Goal: Task Accomplishment & Management: Use online tool/utility

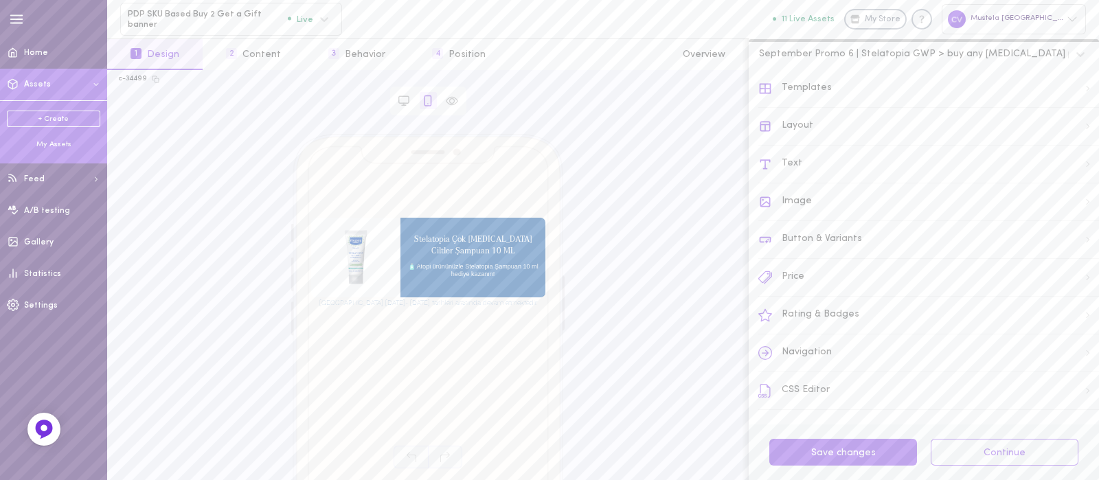
click at [48, 140] on div "My Assets" at bounding box center [53, 144] width 93 height 10
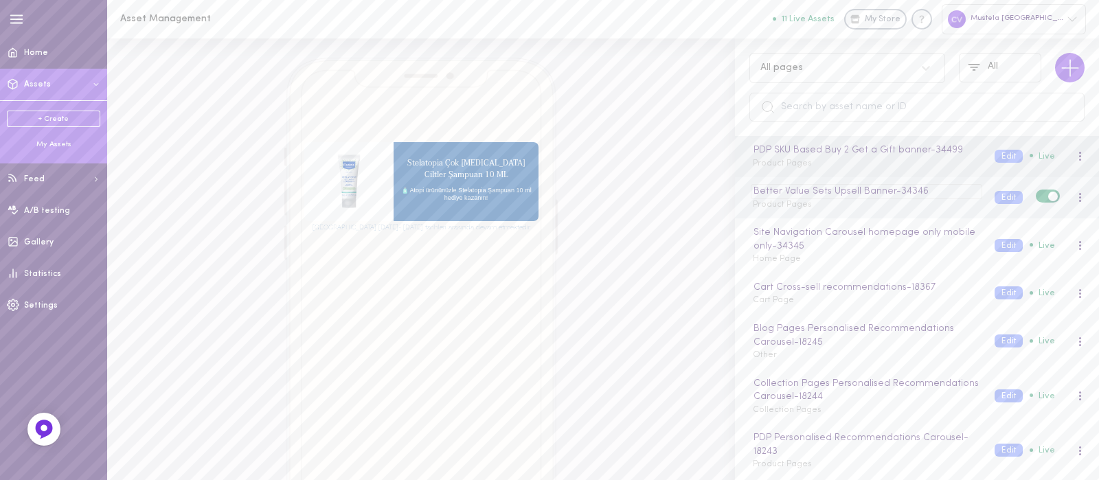
click at [859, 191] on div "Better Value Sets Upsell Banner - 34346" at bounding box center [866, 191] width 231 height 15
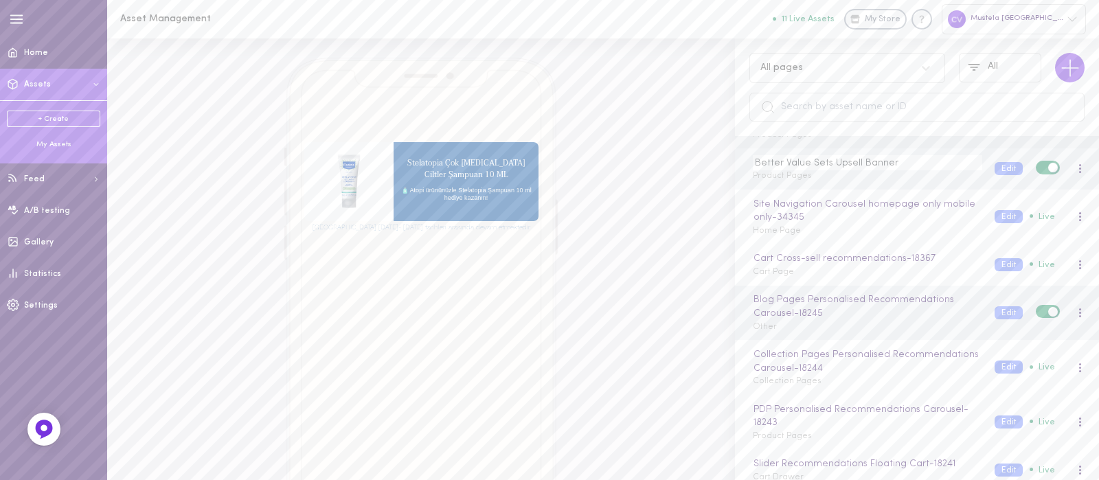
scroll to position [34, 0]
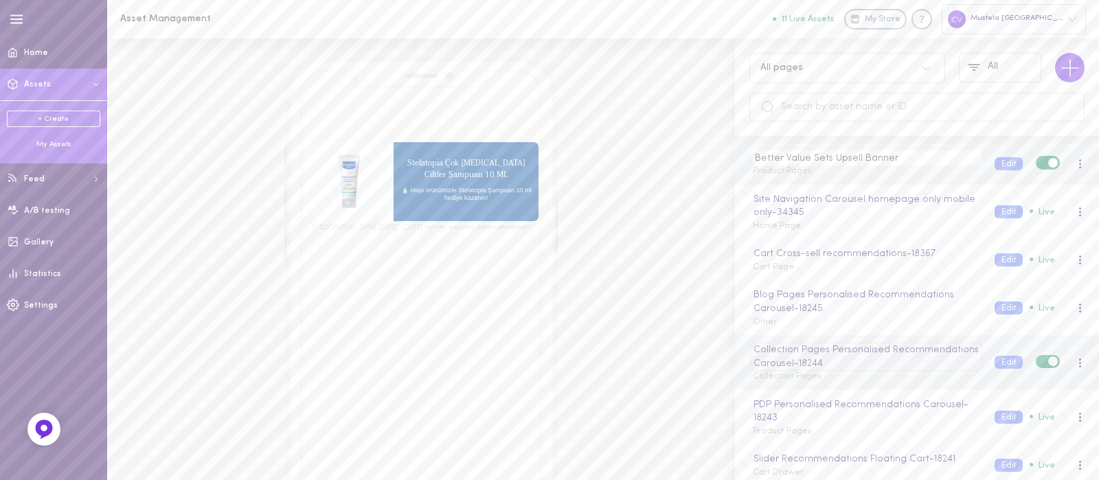
click at [848, 354] on div "Collection Pages Personalised Recommendations Carousel - 18244" at bounding box center [866, 357] width 231 height 28
click at [848, 372] on div "Collection Pages Personalised Recommendations Carousel Collection Pages Edit Li…" at bounding box center [917, 355] width 364 height 41
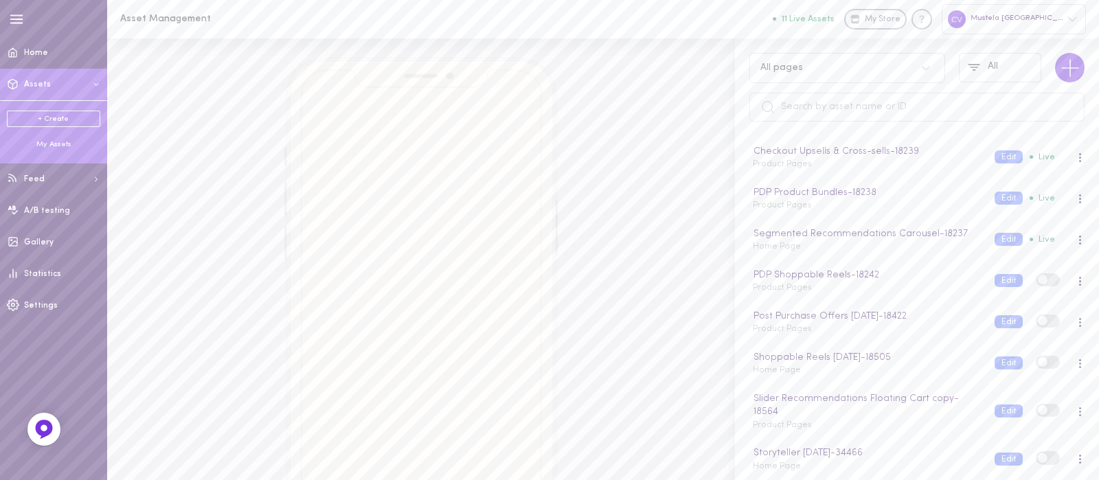
scroll to position [419, 0]
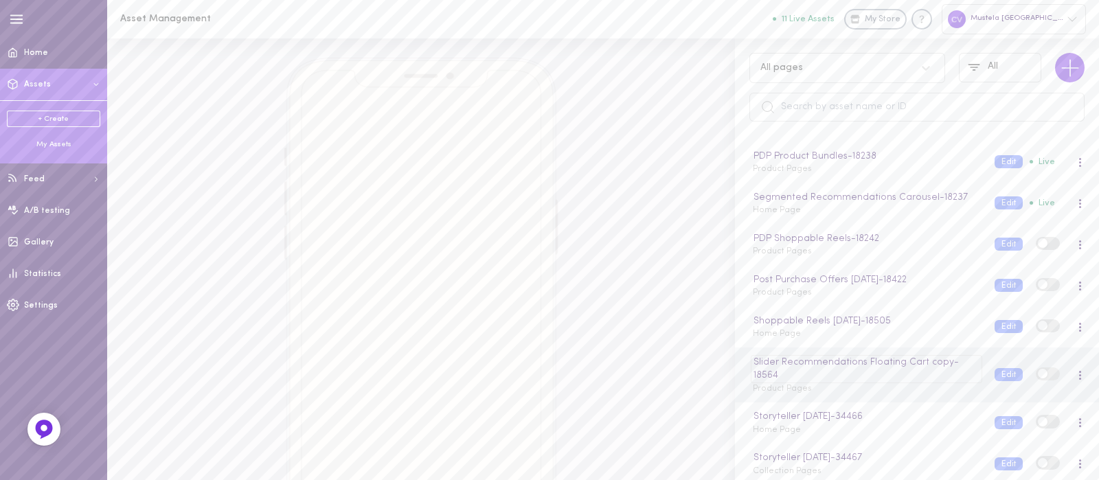
click at [829, 372] on div "Slider Recommendations Floating Cart copy - 18564" at bounding box center [866, 369] width 231 height 28
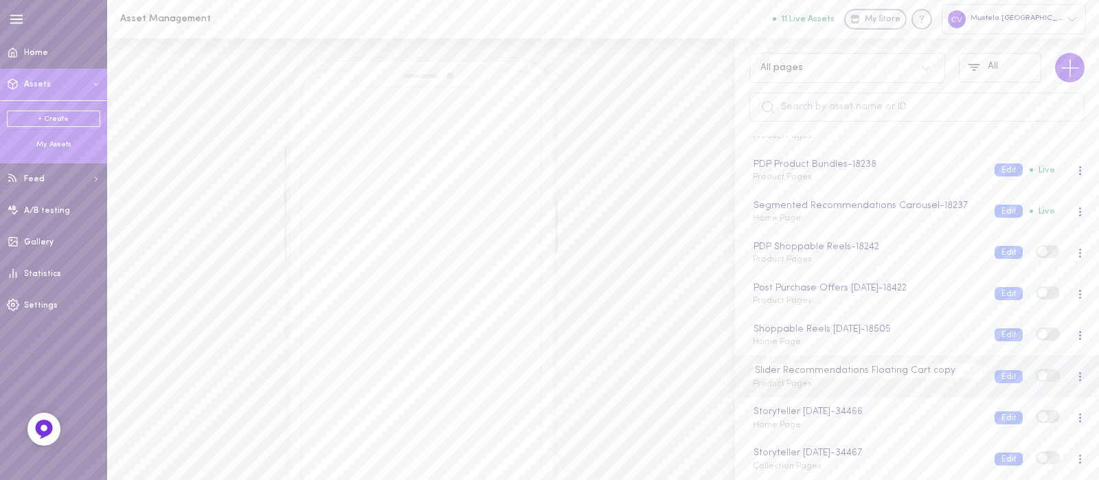
scroll to position [407, 0]
click at [829, 397] on div "Slider Recommendations Floating Cart copy - 18564 Product Pages Edit" at bounding box center [917, 387] width 364 height 55
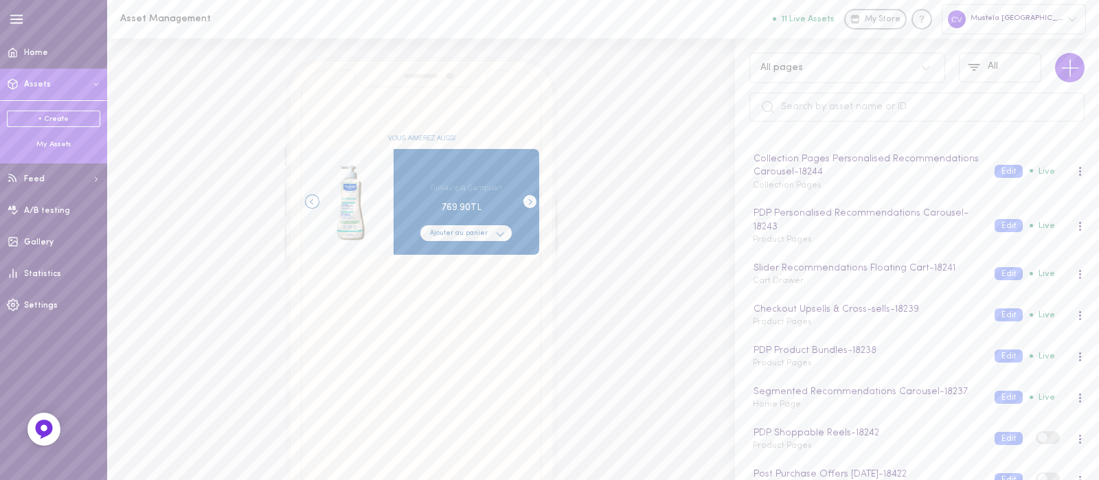
scroll to position [226, 0]
click at [826, 403] on div "Segmented Recommendations Carousel - 18237 Home Page" at bounding box center [864, 396] width 242 height 27
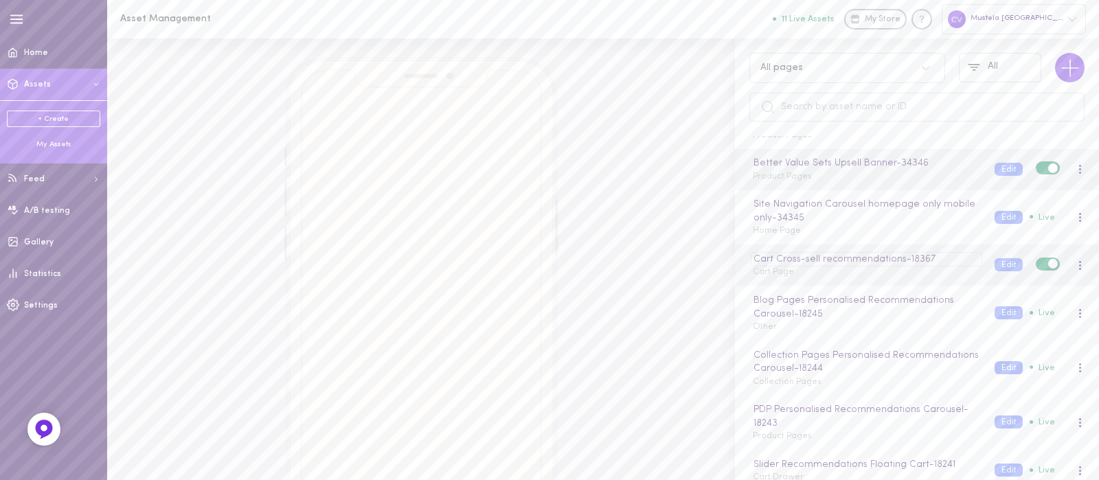
scroll to position [27, 0]
click at [816, 225] on div "Site Navigation Carousel homepage only mobile only - 34345 Home Page" at bounding box center [864, 218] width 242 height 41
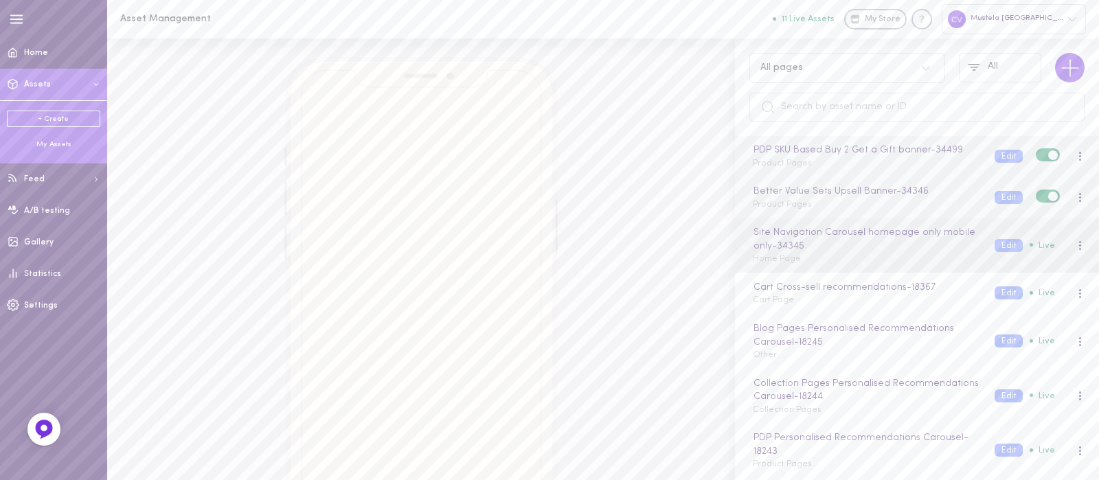
click at [1076, 162] on div at bounding box center [1080, 156] width 8 height 15
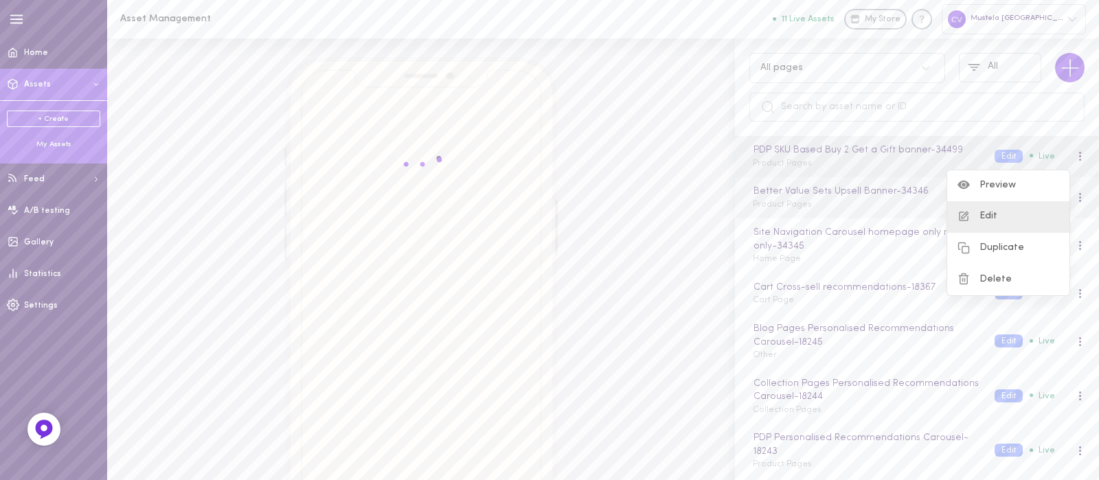
click at [1004, 218] on div "Edit" at bounding box center [1008, 217] width 122 height 32
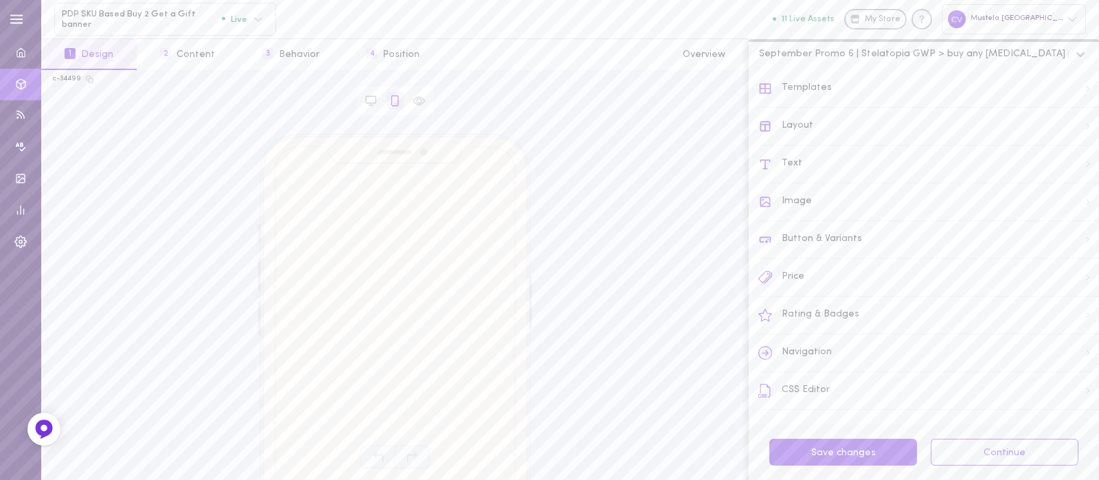
drag, startPoint x: 1080, startPoint y: 58, endPoint x: 1087, endPoint y: 63, distance: 7.8
click at [1087, 63] on div at bounding box center [1084, 54] width 31 height 23
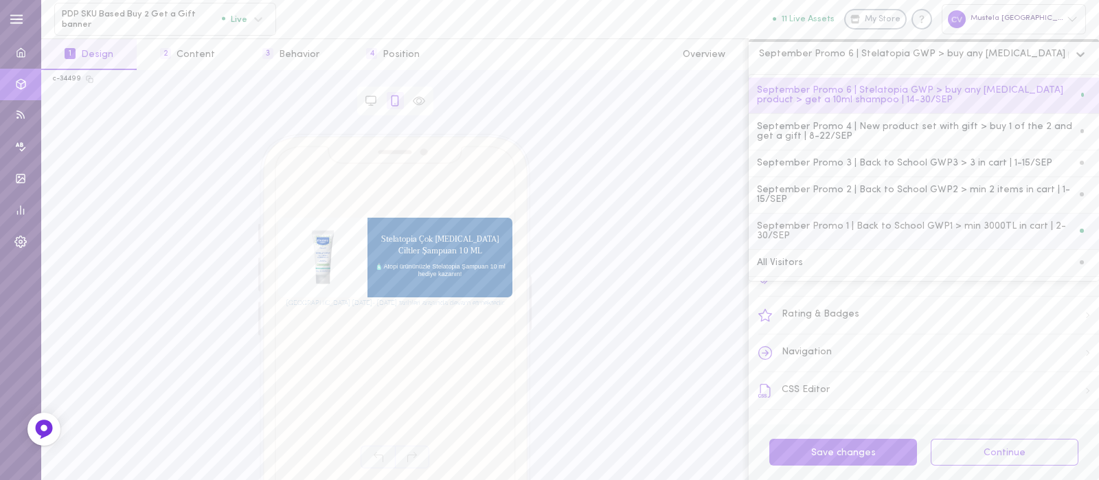
click at [690, 201] on div "[GEOGRAPHIC_DATA] [DATE]- [DATE] tarihleri arasında devam etmektedir. Stelatopi…" at bounding box center [395, 280] width 684 height 293
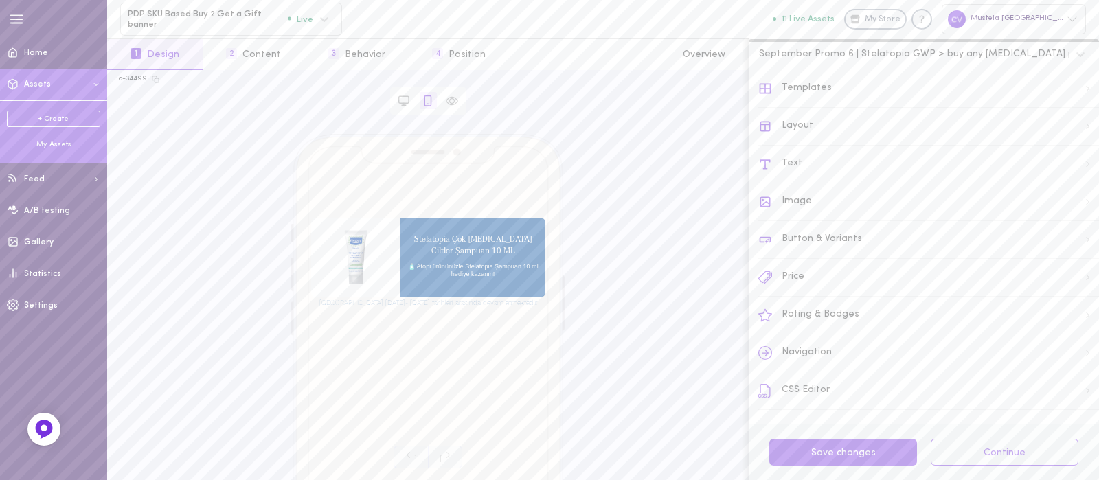
click at [55, 148] on div "My Assets" at bounding box center [53, 144] width 93 height 10
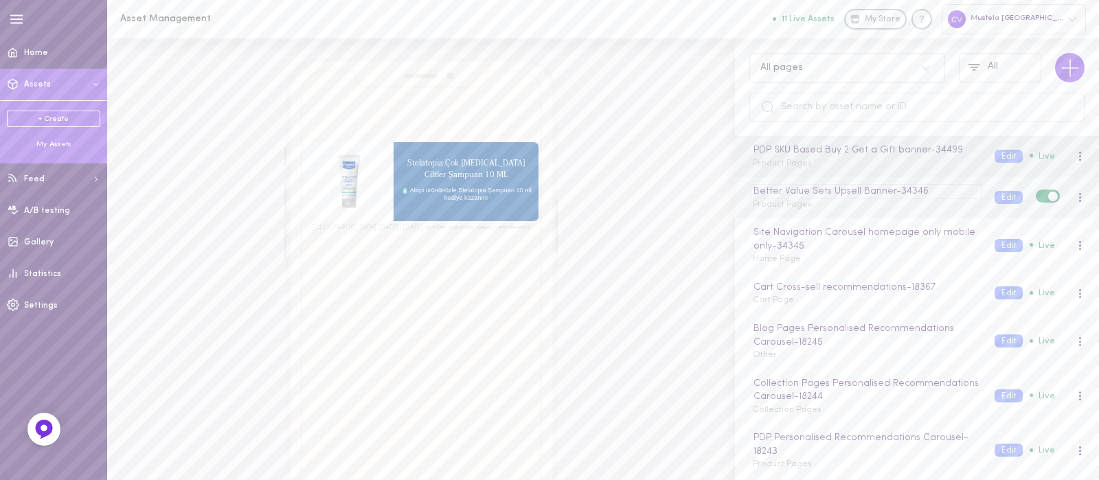
click at [811, 187] on div "Better Value Sets Upsell Banner - 34346" at bounding box center [866, 191] width 231 height 15
click at [809, 207] on div "Better Value Sets Upsell Banner Product Pages" at bounding box center [864, 197] width 242 height 27
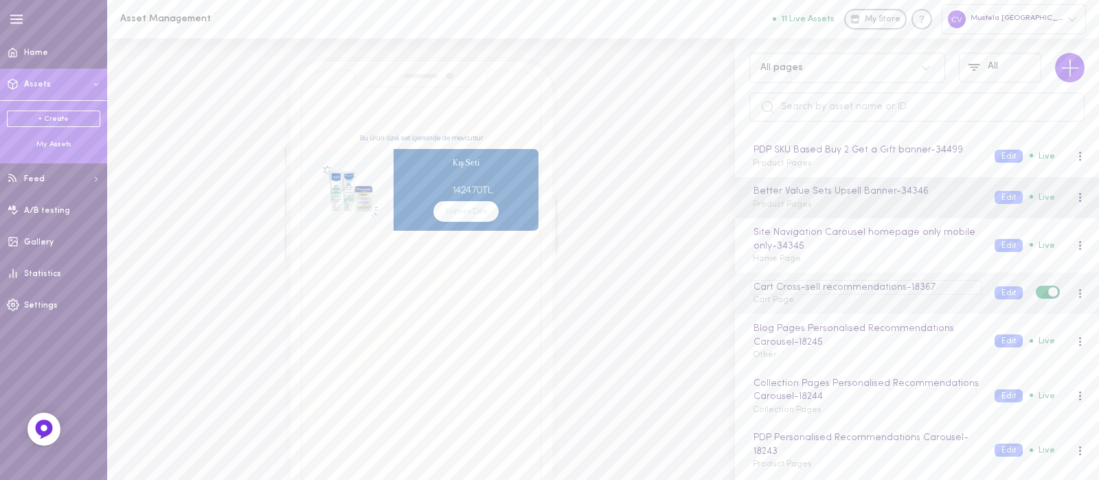
click at [820, 286] on div "Cart Cross-sell recommendations - 18367" at bounding box center [866, 287] width 231 height 15
click at [812, 304] on div "Cart Cross-sell recommendations Cart Page" at bounding box center [864, 293] width 242 height 27
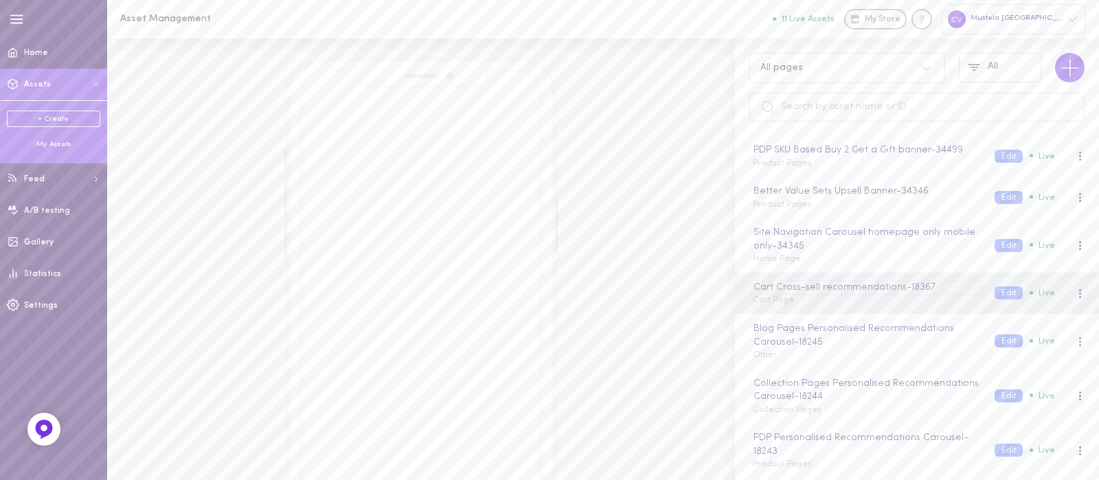
click at [776, 282] on div "Cart Cross-sell recommendations - 18367" at bounding box center [866, 287] width 231 height 15
click at [1070, 303] on div "Cart Cross-sell recommendations Cart Page Edit Live" at bounding box center [919, 293] width 352 height 27
click at [1078, 290] on div at bounding box center [1079, 293] width 3 height 10
click at [996, 346] on div "Edit" at bounding box center [1008, 354] width 122 height 32
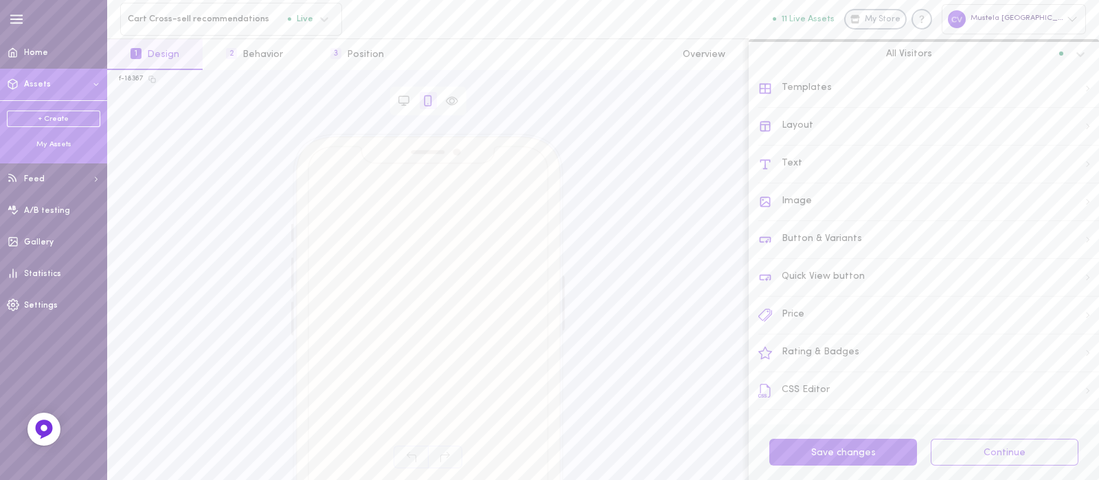
click at [49, 139] on div "My Assets" at bounding box center [53, 144] width 93 height 10
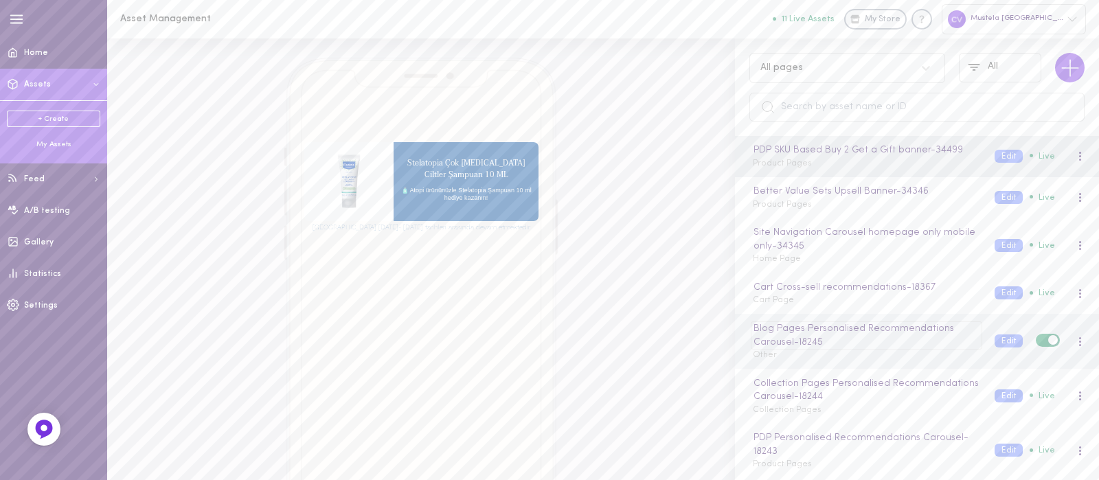
scroll to position [100, 0]
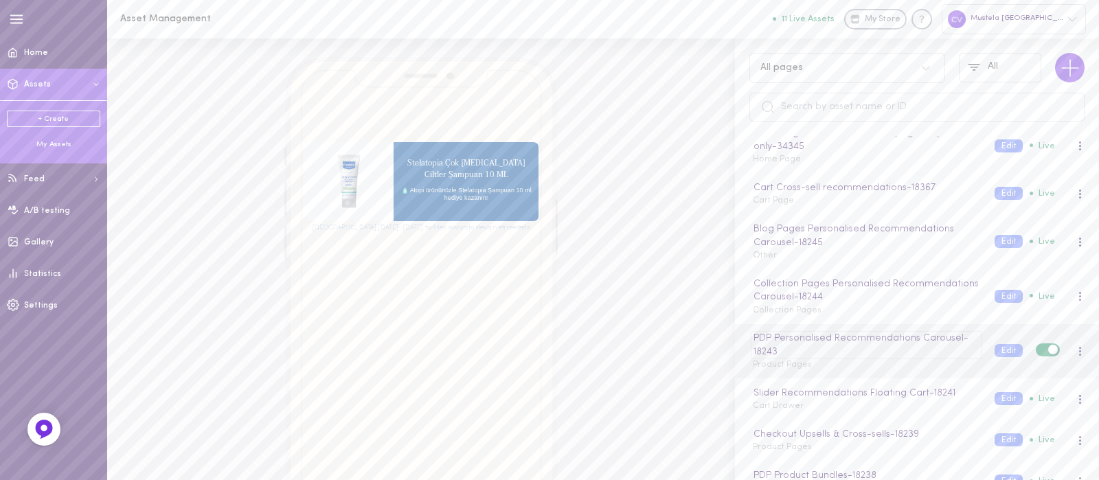
click at [793, 355] on div "PDP Personalised Recommendations Carousel - 18243" at bounding box center [866, 345] width 231 height 28
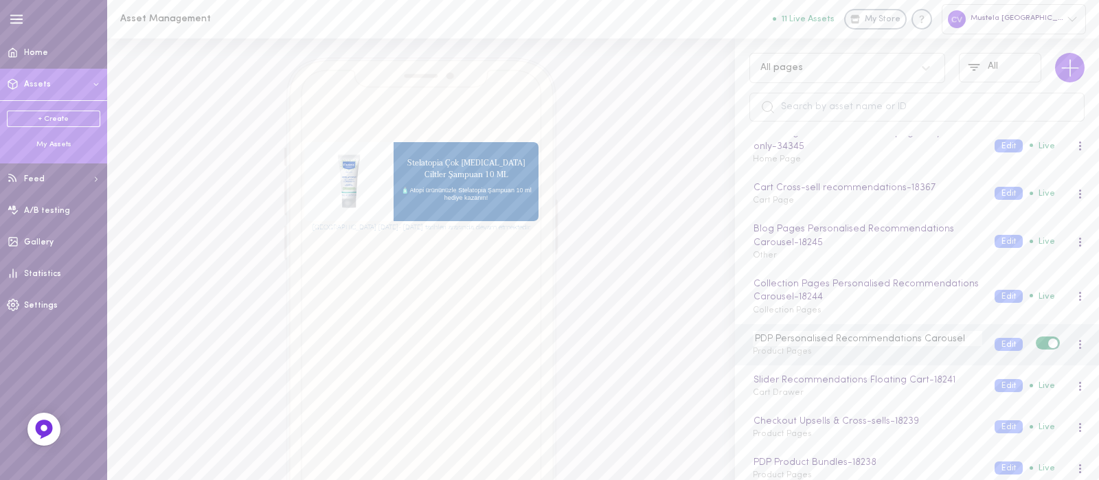
click at [812, 333] on input "PDP Personalised Recommendations Carousel" at bounding box center [867, 338] width 229 height 15
click at [805, 339] on input "PDP Personalised Recommendations Carousel" at bounding box center [867, 338] width 229 height 15
click at [759, 356] on div "PDP Personalised Recommendations Carousel Product Pages Edit Live" at bounding box center [917, 344] width 364 height 41
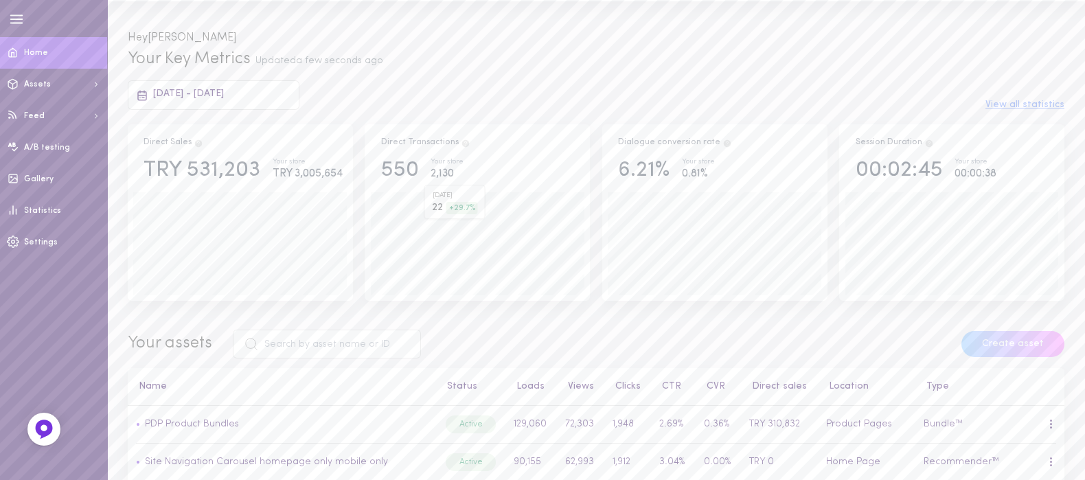
scroll to position [41, 0]
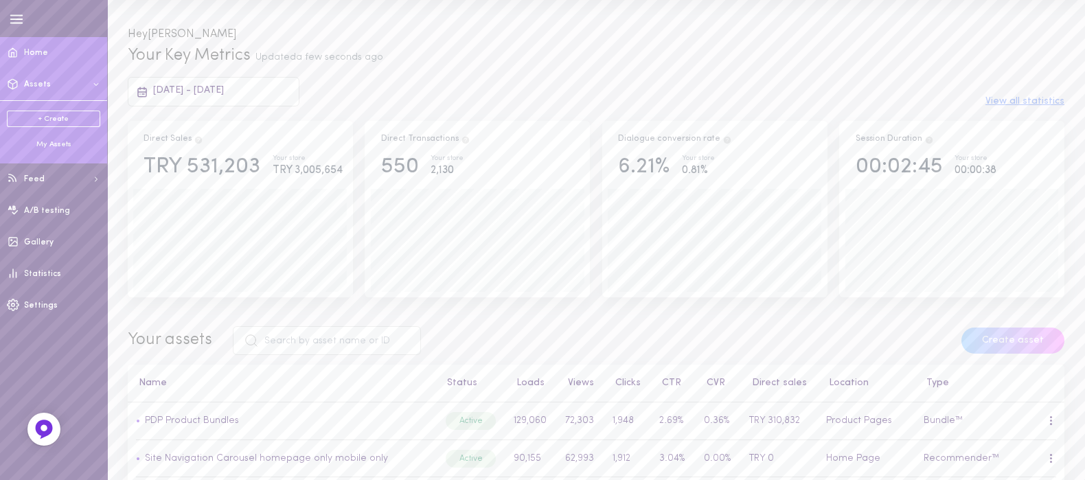
click at [56, 141] on div "My Assets" at bounding box center [53, 144] width 93 height 10
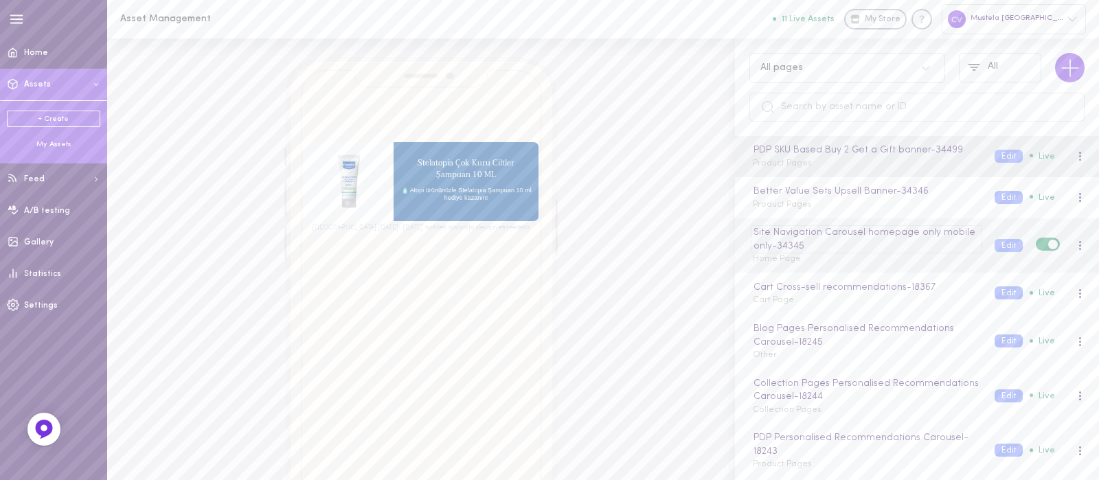
click at [833, 240] on div "Site Navigation Carousel homepage only mobile only - 34345" at bounding box center [866, 239] width 231 height 28
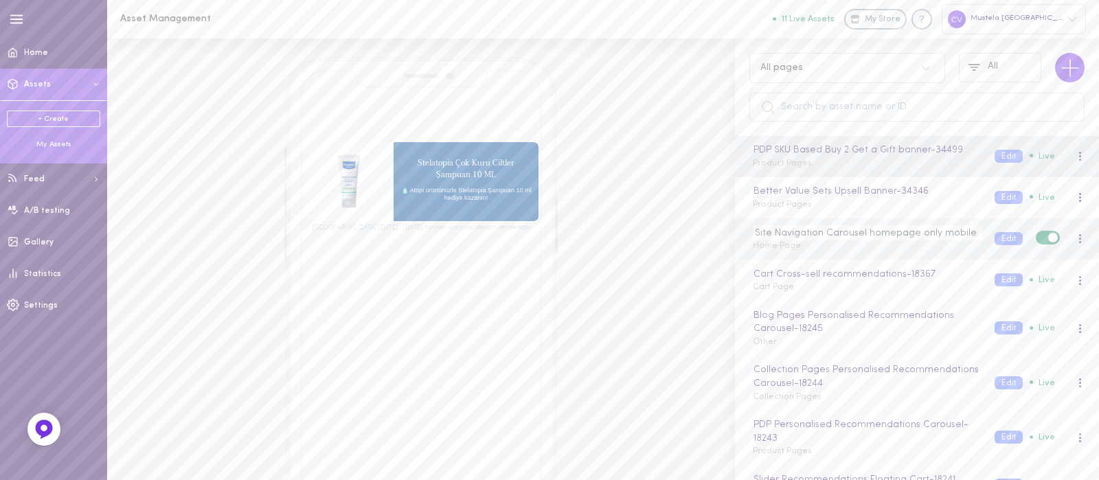
click at [824, 252] on div "Site Navigation Carousel homepage only mobile only Home Page Edit Live" at bounding box center [917, 238] width 364 height 41
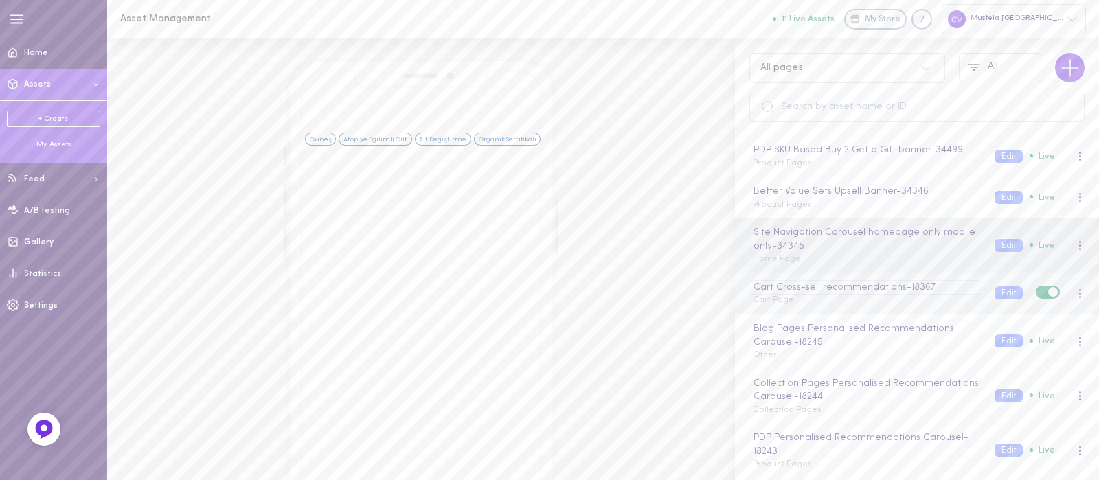
click at [829, 291] on div "Cart Cross-sell recommendations - 18367" at bounding box center [866, 287] width 231 height 15
click at [828, 310] on div "Cart Cross-sell recommendations Cart Page Edit Live" at bounding box center [917, 293] width 364 height 41
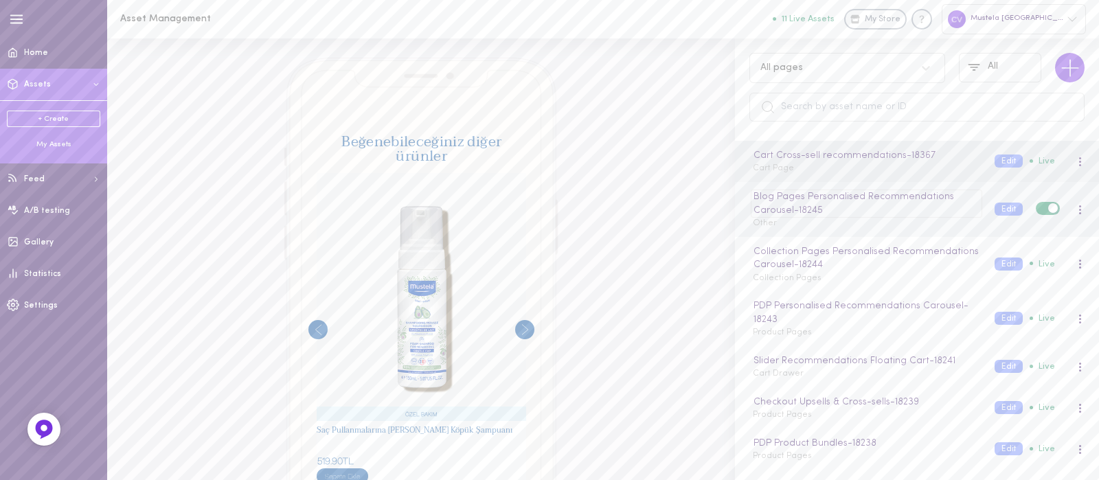
scroll to position [142, 0]
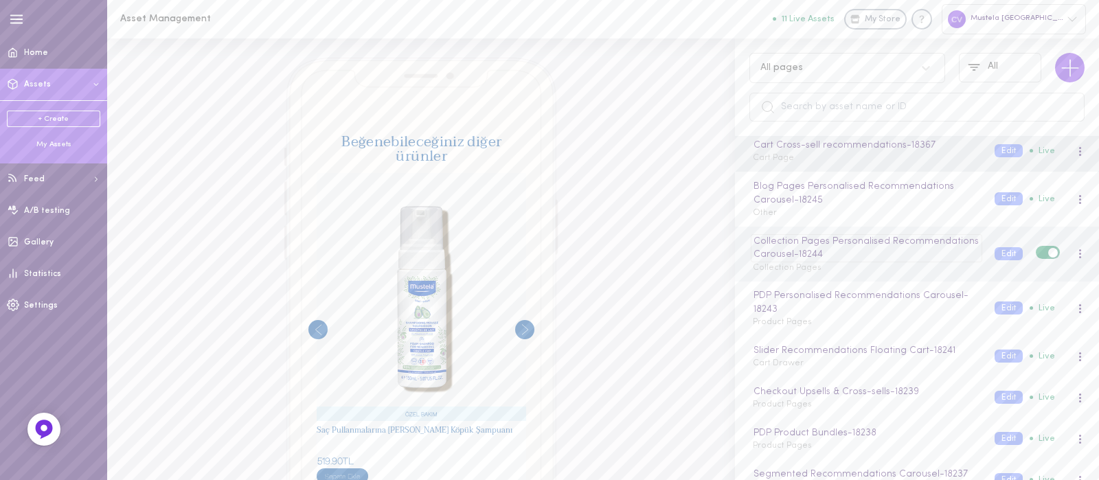
click at [828, 256] on div "Collection Pages Personalised Recommendations Carousel - 18244" at bounding box center [866, 248] width 231 height 28
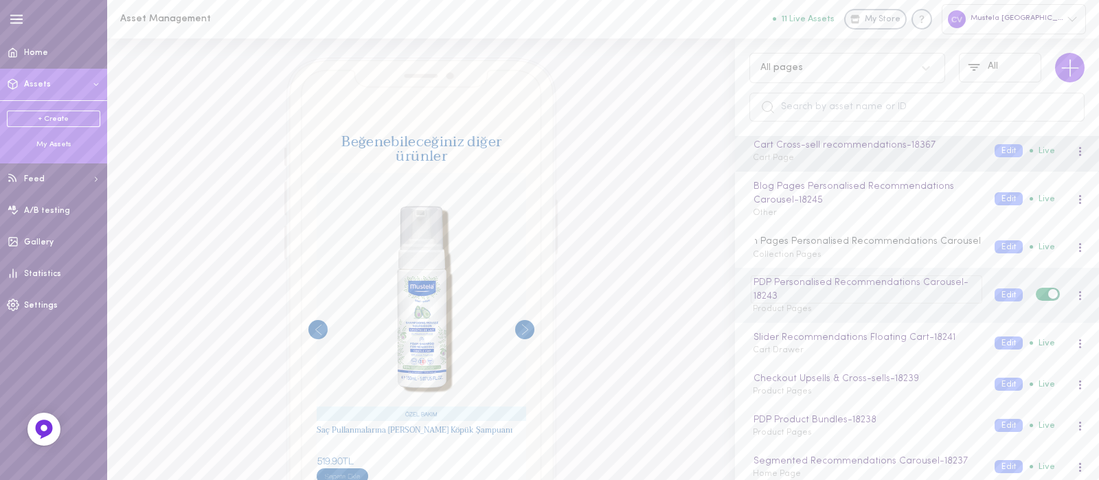
scroll to position [0, 0]
click at [833, 297] on div "PDP Personalised Recommendations Carousel - 18243" at bounding box center [866, 289] width 231 height 28
click at [834, 310] on div "PDP Personalised Recommendations Carousel Product Pages" at bounding box center [864, 301] width 242 height 27
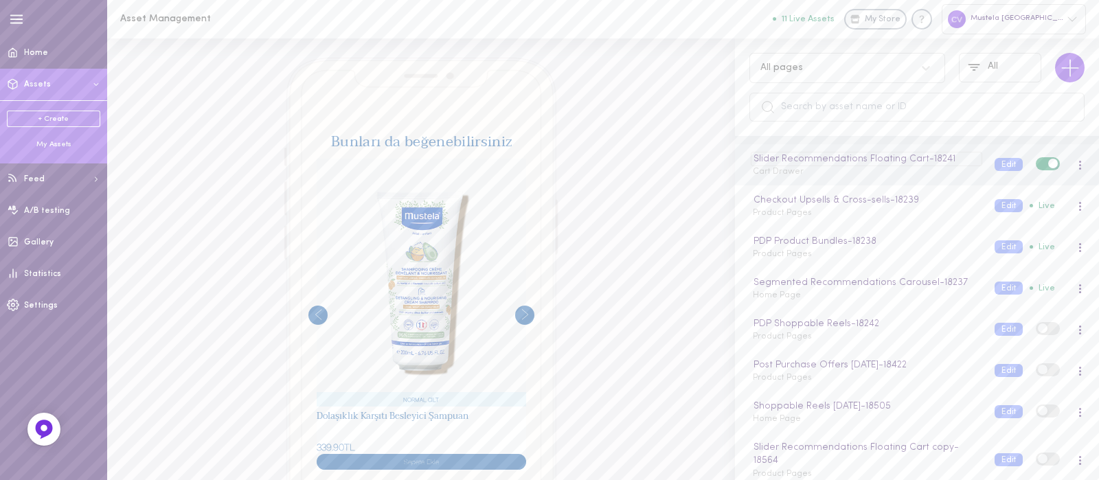
scroll to position [341, 0]
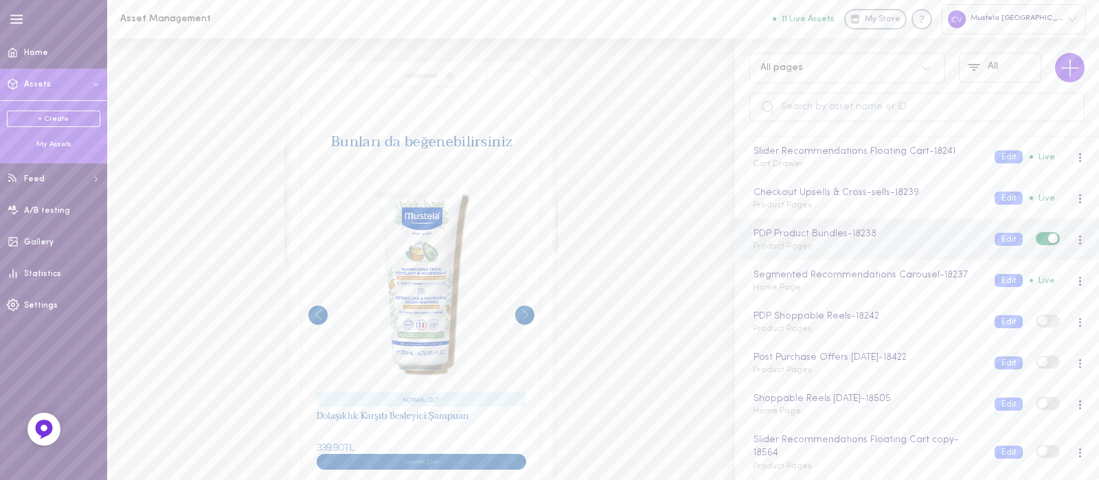
click at [830, 249] on div "PDP Product Bundles - 18238 Product Pages" at bounding box center [864, 240] width 242 height 27
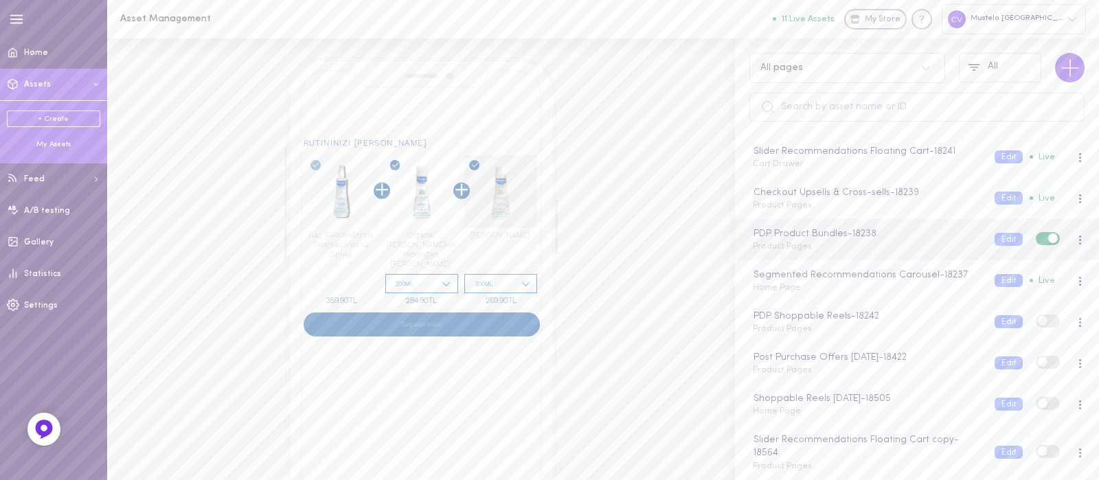
click at [1072, 235] on div at bounding box center [1079, 239] width 29 height 15
click at [1072, 238] on div at bounding box center [1079, 239] width 29 height 15
click at [1079, 239] on span at bounding box center [1080, 240] width 2 height 2
click at [1000, 302] on div "Edit" at bounding box center [1008, 298] width 122 height 32
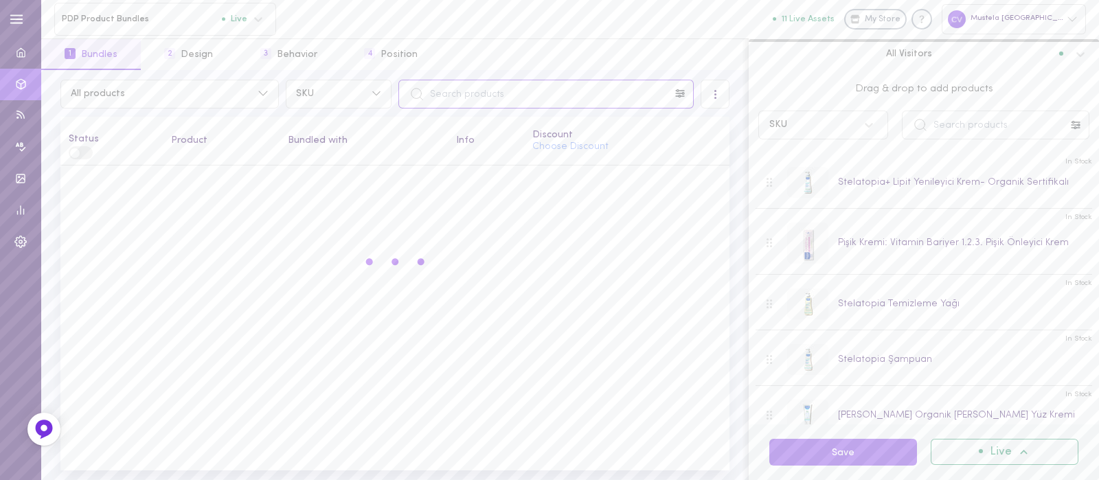
click at [451, 91] on input "text" at bounding box center [545, 94] width 295 height 29
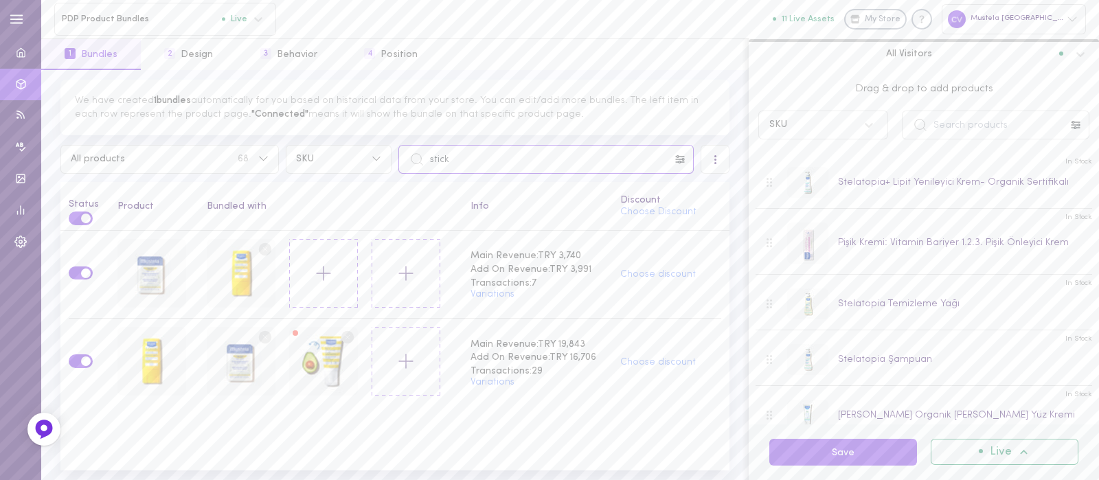
type input "stick"
click at [967, 128] on input "text" at bounding box center [996, 125] width 188 height 29
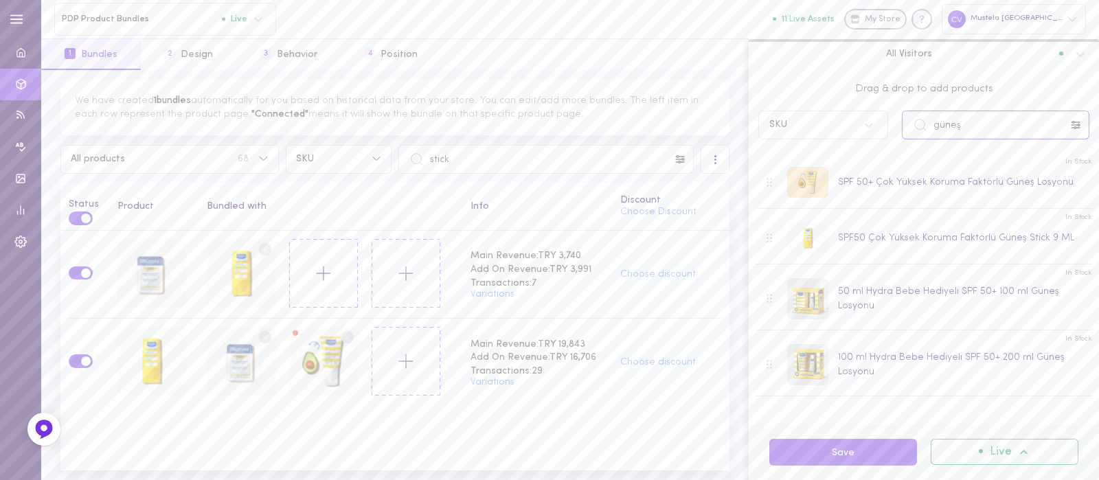
type input "güneş"
click at [835, 456] on button "Save" at bounding box center [843, 452] width 148 height 27
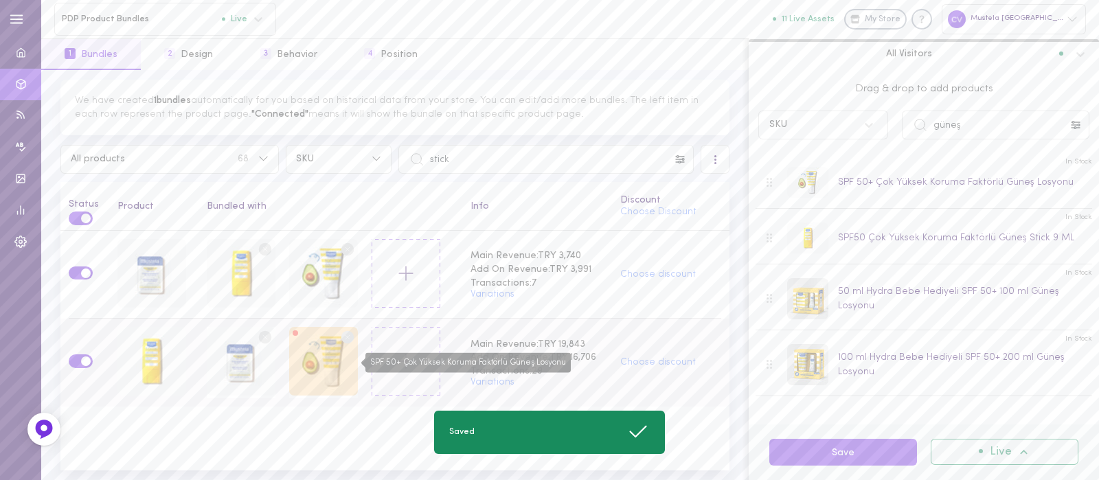
click at [315, 358] on div "SPF 50+ Çok Yüksek Koruma Faktörlü Güneş Losyonu" at bounding box center [323, 361] width 69 height 69
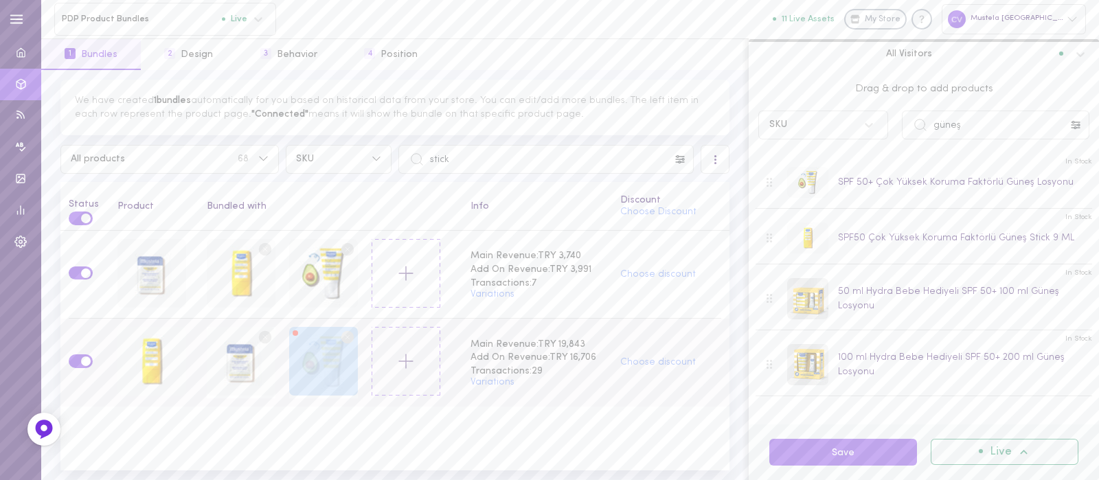
drag, startPoint x: 323, startPoint y: 365, endPoint x: 417, endPoint y: 369, distance: 94.2
click at [393, 369] on div at bounding box center [300, 362] width 186 height 71
